Goal: Information Seeking & Learning: Learn about a topic

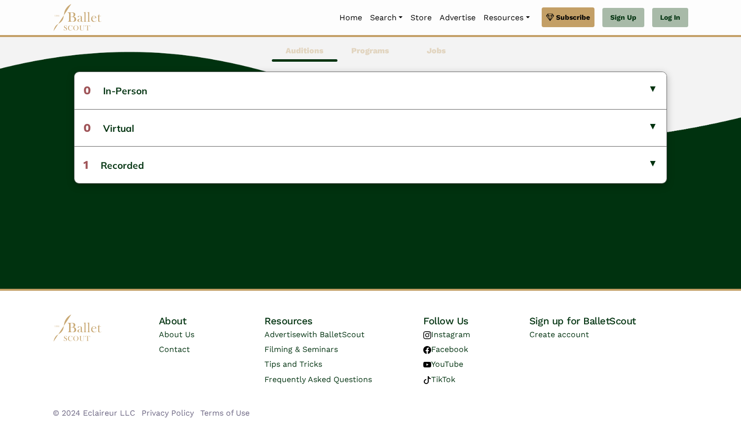
scroll to position [295, 0]
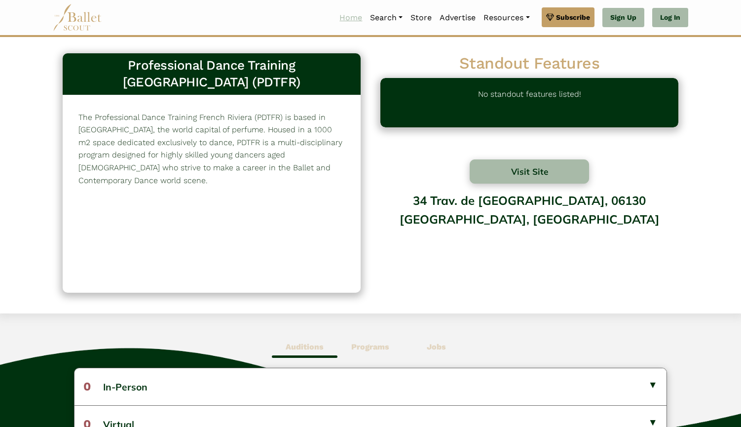
click at [342, 20] on link "Home" at bounding box center [350, 17] width 31 height 21
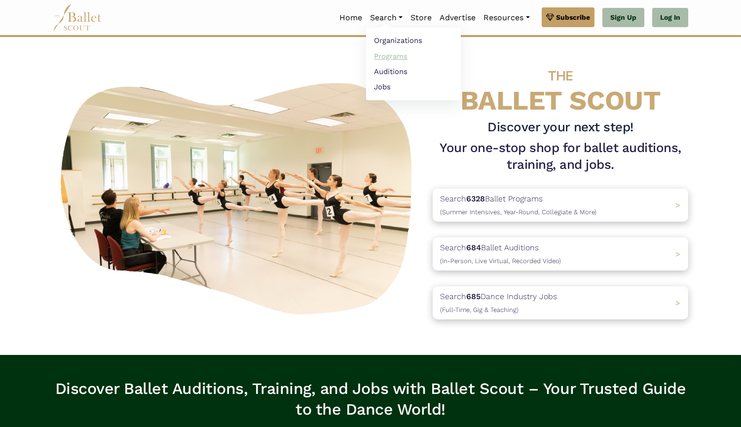
click at [382, 61] on link "Programs" at bounding box center [413, 55] width 95 height 15
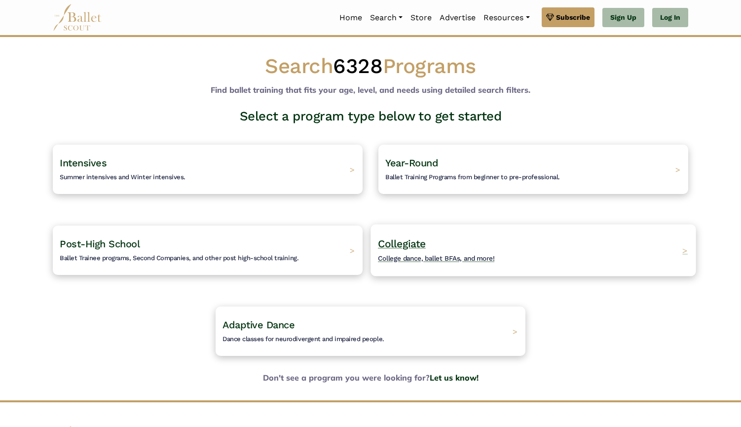
scroll to position [10, 0]
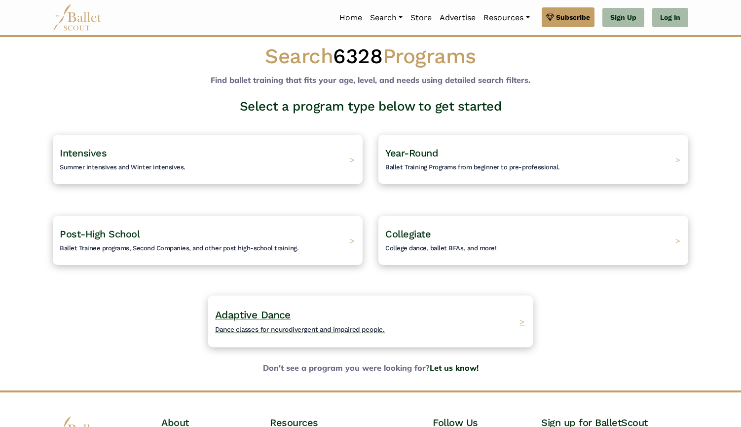
click at [414, 309] on div "Adaptive Dance Dance classes for neurodivergent and impaired people. >" at bounding box center [370, 321] width 325 height 52
click at [246, 163] on div "Intensives Summer intensives and Winter intensives. >" at bounding box center [207, 159] width 325 height 52
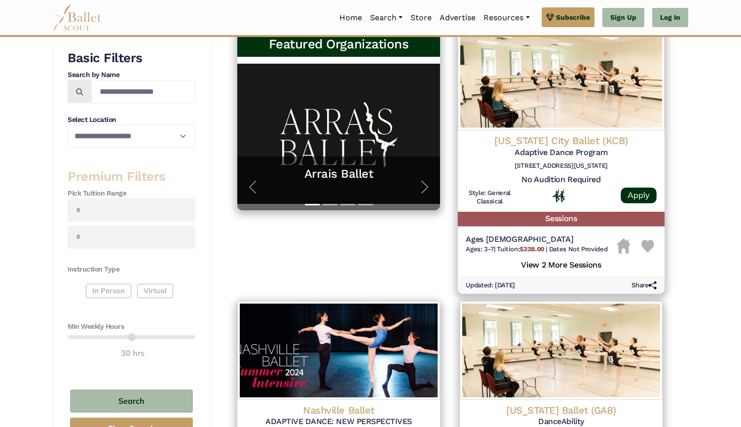
scroll to position [201, 0]
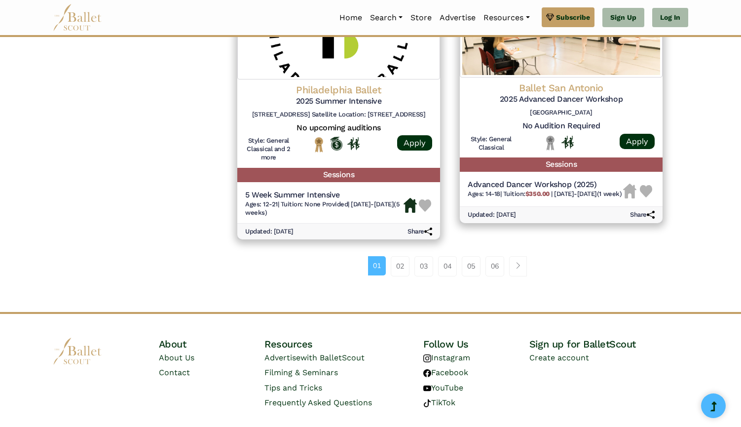
scroll to position [1345, 0]
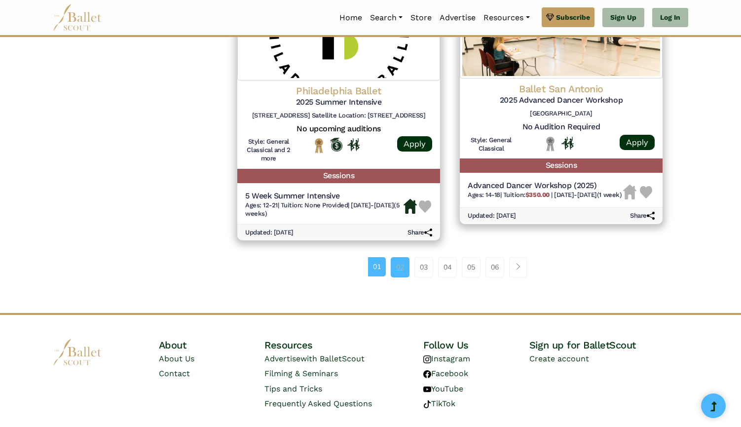
click at [398, 257] on link "02" at bounding box center [400, 267] width 19 height 20
